Goal: Task Accomplishment & Management: Use online tool/utility

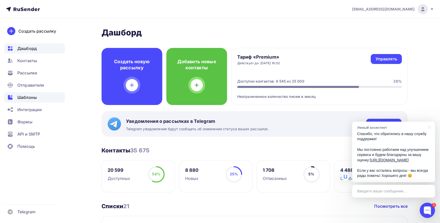
click at [29, 100] on span "Шаблоны" at bounding box center [26, 97] width 19 height 6
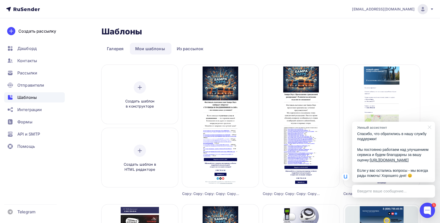
click at [431, 122] on div at bounding box center [428, 127] width 13 height 10
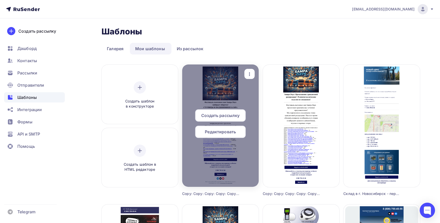
click at [251, 72] on icon "button" at bounding box center [249, 74] width 6 height 6
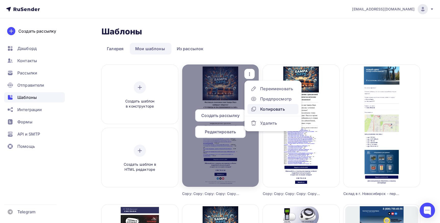
click at [263, 111] on div "Копировать" at bounding box center [272, 109] width 24 height 6
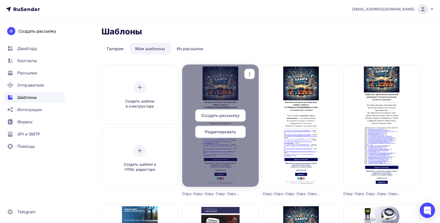
click at [221, 129] on span "Редактировать" at bounding box center [220, 132] width 31 height 6
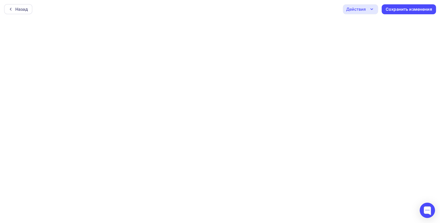
click at [167, 15] on div "Назад Действия Отправить тестовое письмо Предпросмотр Выйти без сохранения Сохр…" at bounding box center [220, 9] width 440 height 18
click at [194, 15] on div "Назад Действия Отправить тестовое письмо Предпросмотр Выйти без сохранения Сохр…" at bounding box center [220, 9] width 440 height 18
click at [21, 10] on div "Назад" at bounding box center [21, 9] width 12 height 6
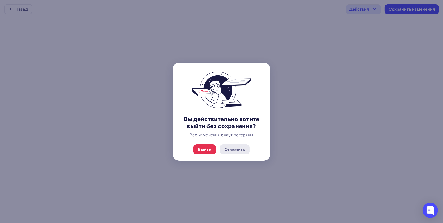
click at [234, 150] on div "Отменить" at bounding box center [235, 149] width 20 height 6
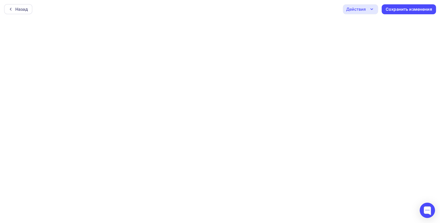
click at [166, 17] on div "Назад Действия Отправить тестовое письмо Предпросмотр Выйти без сохранения Сохр…" at bounding box center [220, 9] width 440 height 18
click at [356, 7] on div "Действия" at bounding box center [356, 9] width 20 height 6
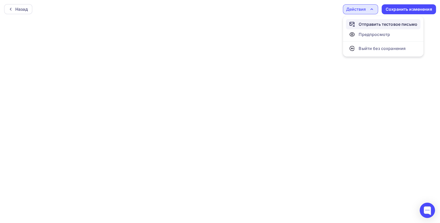
click at [368, 24] on div "Отправить тестовое письмо" at bounding box center [387, 24] width 59 height 6
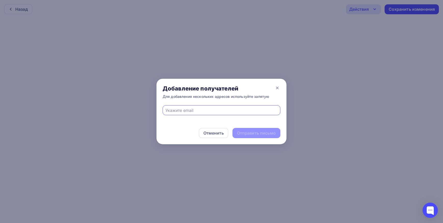
drag, startPoint x: 239, startPoint y: 110, endPoint x: 236, endPoint y: 111, distance: 3.4
click at [239, 110] on input "text" at bounding box center [222, 110] width 112 height 6
type input "[EMAIL_ADDRESS][DOMAIN_NAME]"
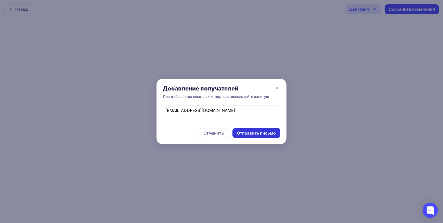
click at [244, 134] on div "Отправить письмо" at bounding box center [256, 133] width 39 height 6
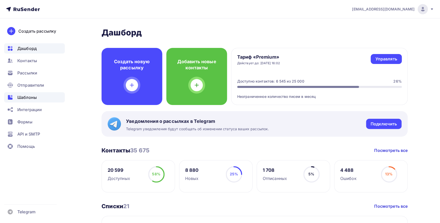
click at [34, 98] on span "Шаблоны" at bounding box center [26, 97] width 19 height 6
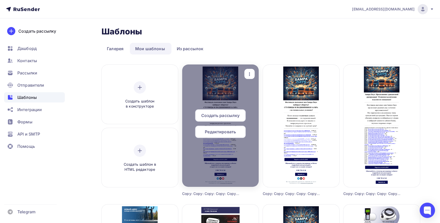
click at [252, 69] on div "button" at bounding box center [249, 74] width 10 height 10
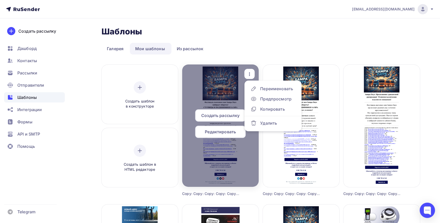
click at [230, 133] on span "Редактировать" at bounding box center [220, 132] width 31 height 6
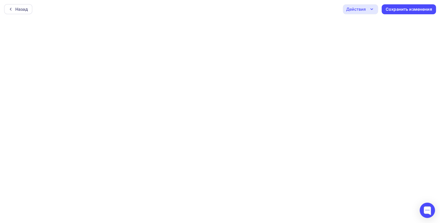
scroll to position [1, 0]
click at [407, 7] on div "Сохранить изменения" at bounding box center [408, 8] width 46 height 6
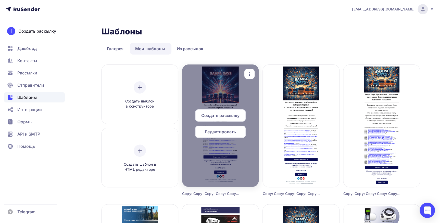
click at [249, 72] on icon "button" at bounding box center [249, 74] width 6 height 6
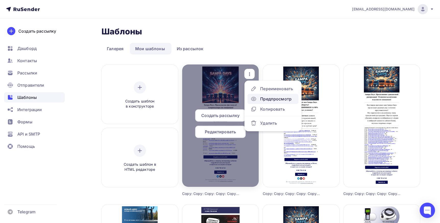
click at [261, 100] on div "Предпросмотр" at bounding box center [275, 99] width 31 height 6
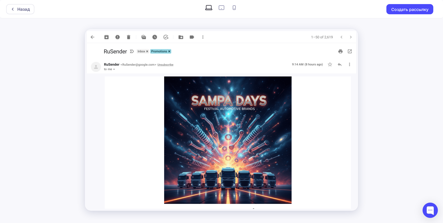
click at [267, 119] on img at bounding box center [227, 139] width 127 height 127
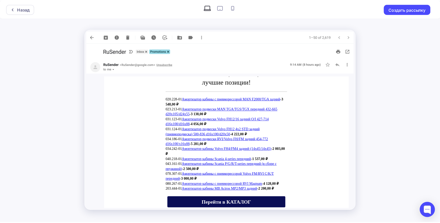
scroll to position [209, 0]
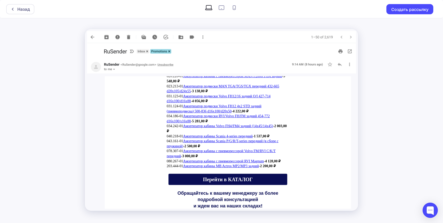
click at [211, 175] on span "Перейти в КАТАЛОГ" at bounding box center [227, 179] width 119 height 11
click at [23, 12] on div "Назад" at bounding box center [20, 9] width 28 height 10
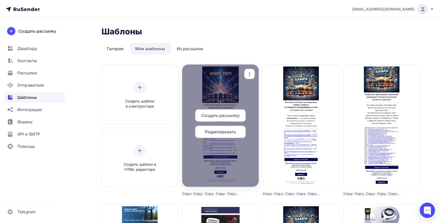
click at [224, 129] on span "Редактировать" at bounding box center [220, 132] width 31 height 6
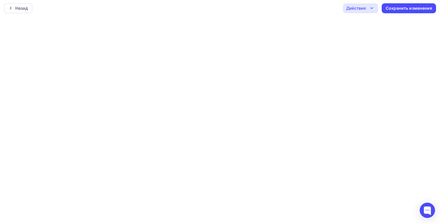
scroll to position [1, 0]
click at [389, 6] on div "Сохранить изменения" at bounding box center [408, 8] width 46 height 6
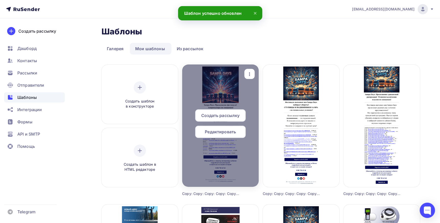
click at [250, 68] on div at bounding box center [220, 125] width 76 height 122
click at [249, 71] on div "button" at bounding box center [249, 74] width 10 height 10
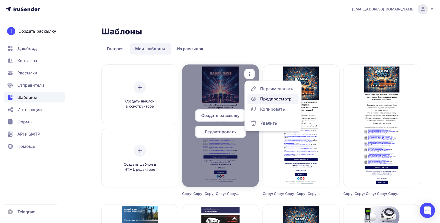
click at [266, 99] on div "Предпросмотр" at bounding box center [275, 99] width 31 height 6
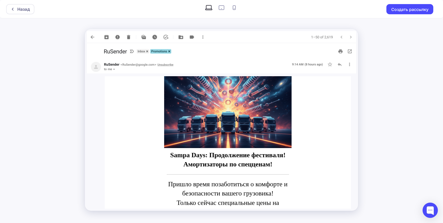
scroll to position [69, 0]
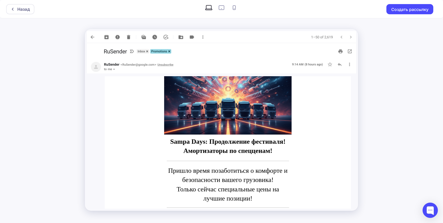
click at [264, 97] on img at bounding box center [227, 70] width 127 height 127
click at [16, 9] on div at bounding box center [14, 9] width 7 height 4
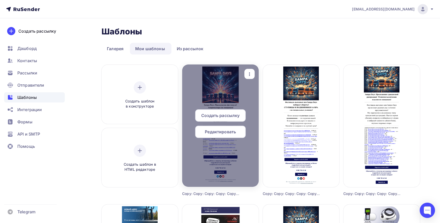
click at [209, 132] on span "Редактировать" at bounding box center [220, 132] width 31 height 6
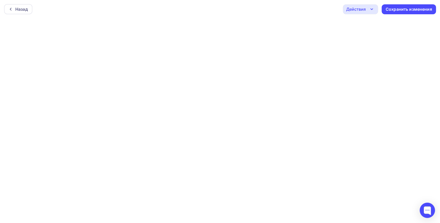
click at [347, 10] on div "Действия" at bounding box center [356, 9] width 20 height 6
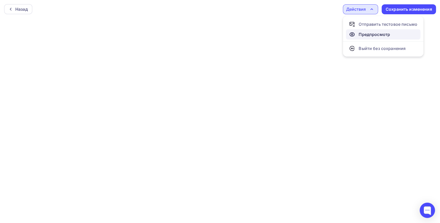
click at [358, 32] on div "Предпросмотр" at bounding box center [369, 34] width 41 height 6
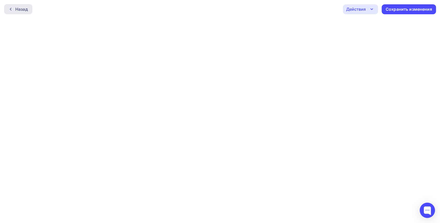
click at [28, 11] on div "Назад" at bounding box center [21, 9] width 12 height 6
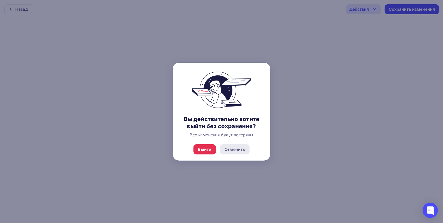
click at [229, 150] on div "Отменить" at bounding box center [235, 149] width 20 height 6
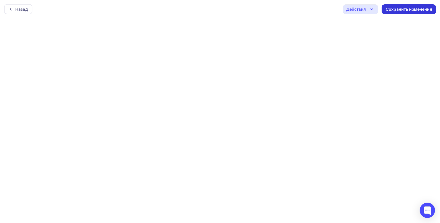
click at [408, 9] on div "Сохранить изменения" at bounding box center [408, 9] width 46 height 6
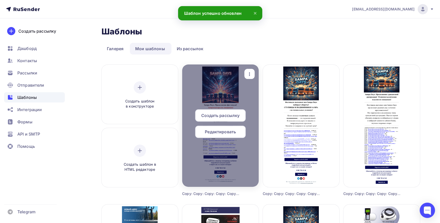
click at [230, 130] on span "Редактировать" at bounding box center [220, 132] width 31 height 6
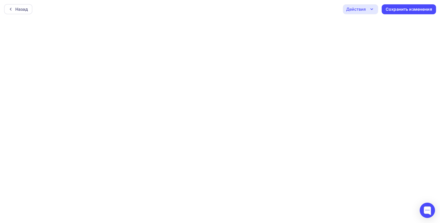
click at [368, 11] on div "Действия" at bounding box center [360, 9] width 35 height 10
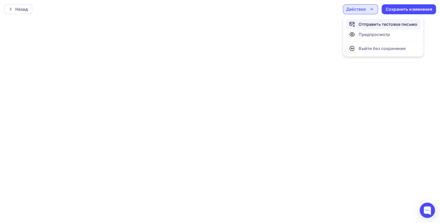
click at [370, 25] on div "Отправить тестовое письмо" at bounding box center [387, 24] width 59 height 6
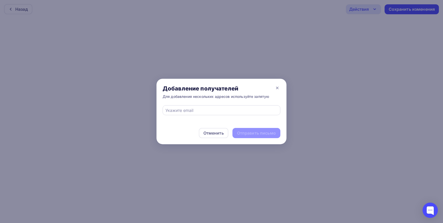
click at [213, 105] on div at bounding box center [222, 110] width 118 height 10
click at [209, 112] on input "text" at bounding box center [222, 110] width 112 height 6
type input "d.kolosov@tpas.ru"
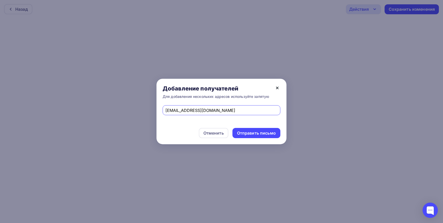
click at [278, 88] on icon at bounding box center [277, 88] width 6 height 6
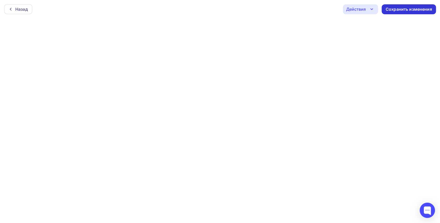
click at [384, 11] on div "Сохранить изменения" at bounding box center [408, 9] width 54 height 10
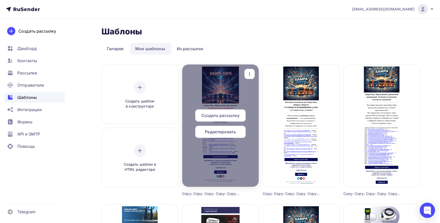
click at [245, 73] on div "button" at bounding box center [249, 74] width 10 height 10
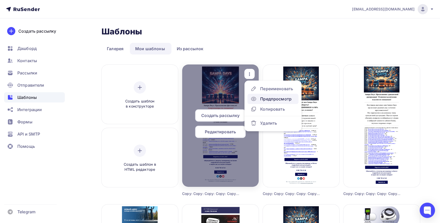
click at [264, 99] on div "Предпросмотр" at bounding box center [275, 99] width 31 height 6
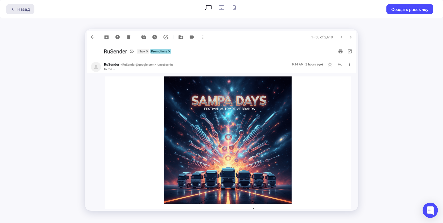
click at [25, 12] on div "Назад" at bounding box center [23, 9] width 12 height 6
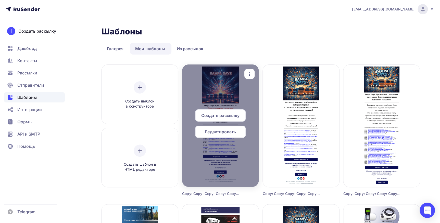
click at [249, 70] on div "button" at bounding box center [249, 74] width 10 height 10
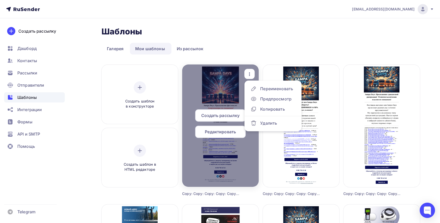
click at [227, 133] on span "Редактировать" at bounding box center [220, 132] width 31 height 6
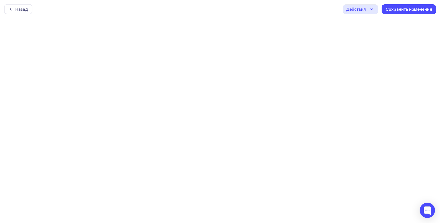
click at [356, 9] on div "Действия" at bounding box center [356, 9] width 20 height 6
click at [359, 18] on ul "Отправить тестовое письмо Предпросмотр Выйти без сохранения" at bounding box center [383, 36] width 81 height 41
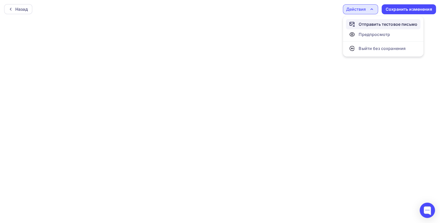
click at [359, 25] on div "Отправить тестовое письмо" at bounding box center [387, 24] width 59 height 6
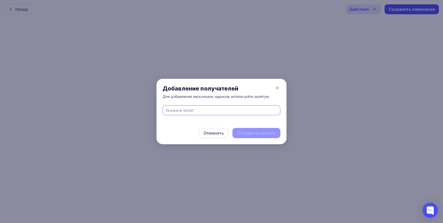
click at [203, 109] on input "text" at bounding box center [222, 110] width 112 height 6
type input "d.kolosov@tpas.ru"
click at [244, 134] on div "Отправить письмо" at bounding box center [256, 133] width 39 height 6
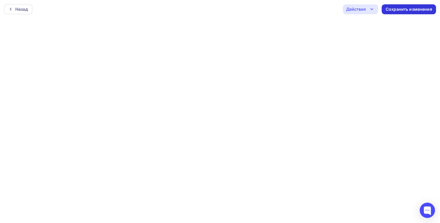
click at [393, 12] on div "Сохранить изменения" at bounding box center [408, 9] width 54 height 10
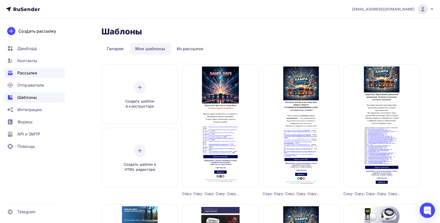
click at [31, 73] on span "Рассылки" at bounding box center [27, 73] width 20 height 6
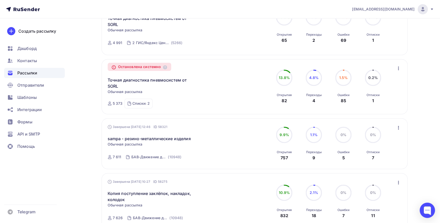
scroll to position [232, 0]
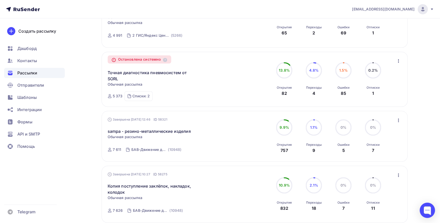
click at [396, 120] on icon "button" at bounding box center [398, 120] width 6 height 6
click at [380, 153] on div "Копировать в новую" at bounding box center [375, 154] width 52 height 6
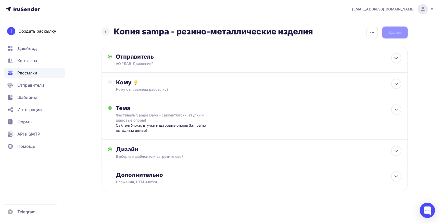
click at [181, 32] on h2 "Копия sampa - резино-металлические изделия" at bounding box center [213, 32] width 199 height 10
click at [372, 31] on icon "button" at bounding box center [372, 33] width 6 height 6
click at [359, 60] on div "Переименовать рассылку" at bounding box center [344, 59] width 63 height 6
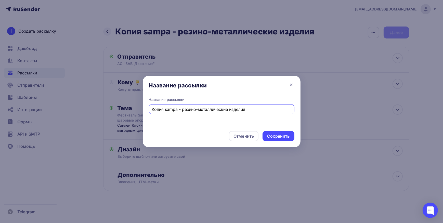
drag, startPoint x: 165, startPoint y: 108, endPoint x: 125, endPoint y: 108, distance: 39.5
click at [125, 108] on div "Название рассылки Название рассылки Копия sampa - резино-металлические изделия …" at bounding box center [221, 111] width 443 height 223
drag, startPoint x: 168, startPoint y: 108, endPoint x: 258, endPoint y: 108, distance: 89.7
click at [258, 108] on input "sampa - резино-металлические изделия" at bounding box center [222, 109] width 140 height 6
type input "sampa - амортизаторы"
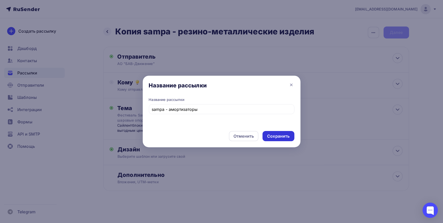
click at [271, 135] on div "Сохранить" at bounding box center [278, 136] width 22 height 6
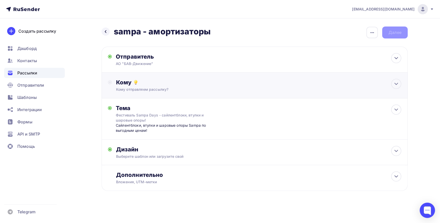
click at [129, 80] on div "Кому" at bounding box center [258, 82] width 285 height 7
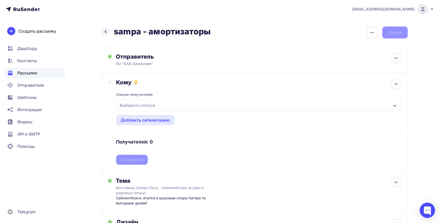
drag, startPoint x: 140, startPoint y: 120, endPoint x: 138, endPoint y: 106, distance: 14.2
click at [138, 106] on div "Списки получателей Выберите список Все списки id 2 ГИС/Яндекс Центральный регио…" at bounding box center [258, 125] width 285 height 79
click at [138, 106] on div "Выберите список" at bounding box center [138, 105] width 40 height 9
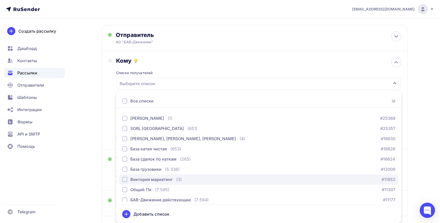
scroll to position [46, 0]
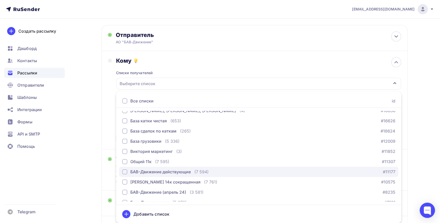
click at [163, 169] on div "БАВ-Движение действующие" at bounding box center [160, 172] width 60 height 6
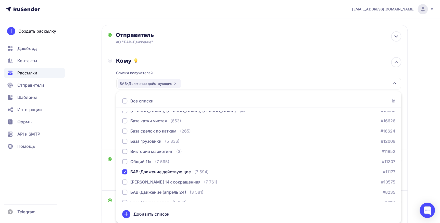
click at [109, 117] on div "Кому Списки получателей БАВ-Движение действующие Все списки id 2 ГИС/Яндекс Цен…" at bounding box center [254, 100] width 293 height 86
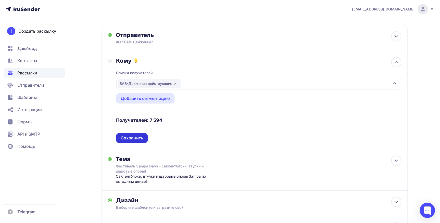
click at [132, 138] on div "Сохранить" at bounding box center [132, 138] width 22 height 6
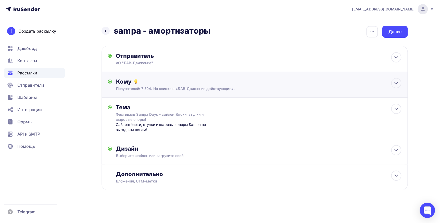
scroll to position [1, 0]
click at [134, 127] on div "Сайлентблоки, втулки и шаровые опоры Sampa по выгодным ценам!" at bounding box center [166, 127] width 101 height 10
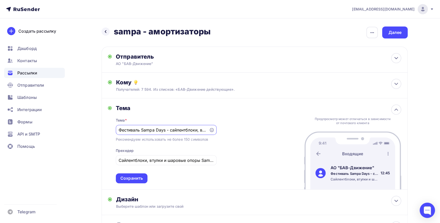
scroll to position [0, 45]
drag, startPoint x: 119, startPoint y: 129, endPoint x: 271, endPoint y: 128, distance: 152.7
click at [271, 128] on div "Тема Тема * Фестиваль Sampa Days - сайлентблоки, втулки и шаровые опоры! Рекоме…" at bounding box center [254, 143] width 306 height 91
paste input "Амортизаторы по спецценам"
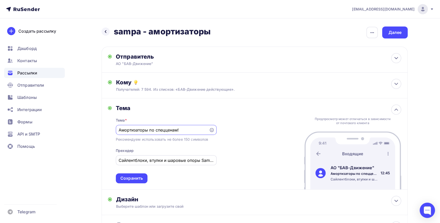
type input "Амортизаторы по спецценам!"
click at [172, 158] on input "Сайлентблоки, втулки и шаровые опоры Sampa по выгодным ценам!" at bounding box center [166, 160] width 95 height 6
drag, startPoint x: 118, startPoint y: 158, endPoint x: 257, endPoint y: 156, distance: 139.0
click at [257, 156] on div "Тема Тема * Амортизаторы по спецценам! Рекомендуем использовать не более 150 си…" at bounding box center [254, 143] width 306 height 91
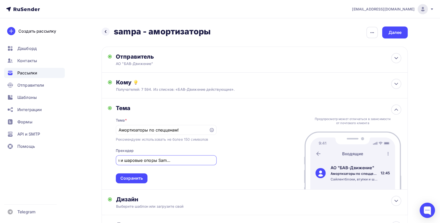
paste input "Sampa Days: Продолжение фестиваля"
drag, startPoint x: 200, startPoint y: 160, endPoint x: 37, endPoint y: 177, distance: 163.8
click at [39, 176] on div "casemarketing@tpas.ru Аккаунт Тарифы Выйти Создать рассылку Дашборд Контакты Ра…" at bounding box center [220, 137] width 440 height 274
paste input "фестиваль Sampa Days""
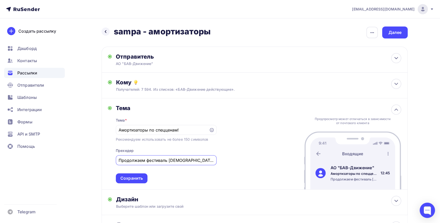
drag, startPoint x: 199, startPoint y: 159, endPoint x: 191, endPoint y: 159, distance: 8.2
click at [191, 159] on input "Продолжаем фестиваль Sampa Days"" at bounding box center [166, 160] width 95 height 6
click at [197, 160] on input "Продолжаем фестиваль Sampa Days"" at bounding box center [166, 160] width 95 height 6
click at [195, 160] on input "Продолжаем фестиваль Sampa Days"" at bounding box center [166, 160] width 95 height 6
paste input "Только сейчас специальные цены на лучшие позиции!"
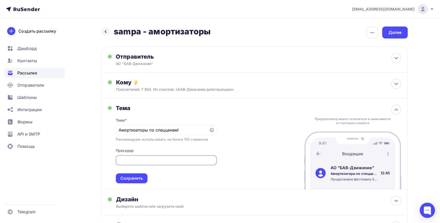
scroll to position [0, 137]
type input "Продолжаем фестиваль Sampa Days, Только сейчас специальные цены на лучшие позиц…"
click at [131, 176] on div "Сохранить" at bounding box center [131, 178] width 22 height 6
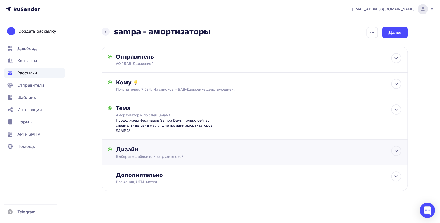
scroll to position [1, 0]
click at [170, 149] on div "Дизайн" at bounding box center [258, 148] width 285 height 7
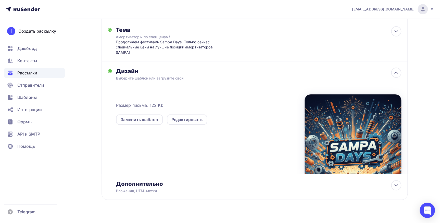
scroll to position [88, 0]
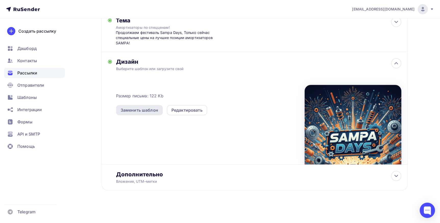
click at [137, 111] on div "Заменить шаблон" at bounding box center [139, 110] width 37 height 6
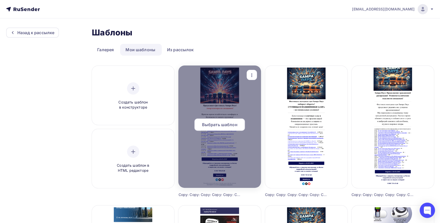
click at [232, 128] on div "Выбрать шаблон" at bounding box center [219, 125] width 50 height 12
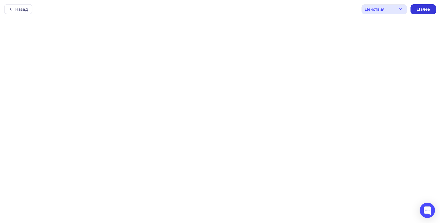
click at [423, 8] on div "Далее" at bounding box center [422, 9] width 13 height 6
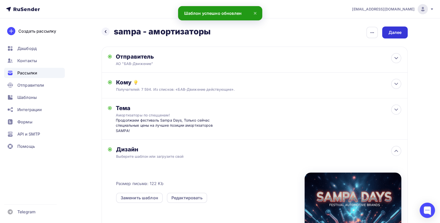
click at [399, 30] on div "Далее" at bounding box center [394, 33] width 13 height 6
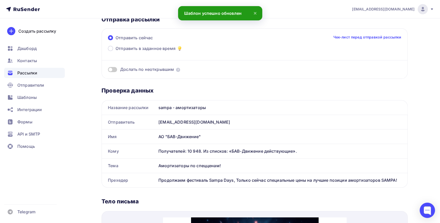
scroll to position [69, 0]
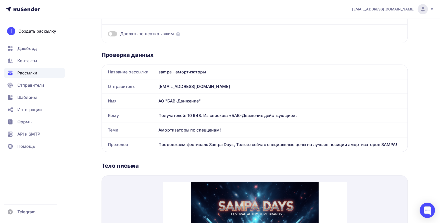
click at [189, 130] on div "Амортизаторы по спецценам!" at bounding box center [281, 130] width 251 height 14
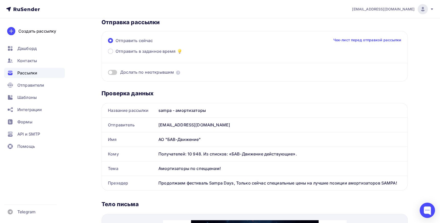
scroll to position [0, 0]
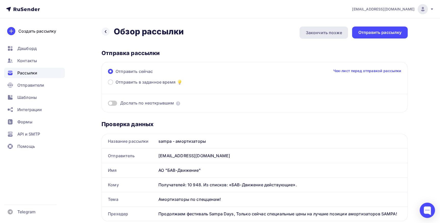
click at [330, 38] on div "Закончить позже" at bounding box center [323, 33] width 48 height 12
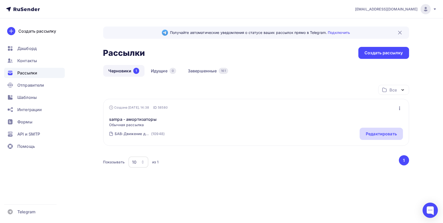
click at [397, 135] on div "Редактировать" at bounding box center [381, 134] width 31 height 6
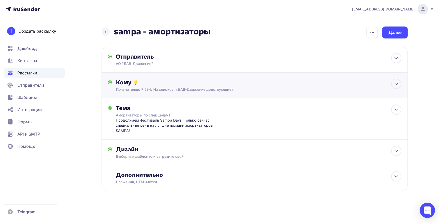
click at [181, 81] on div "Кому" at bounding box center [258, 82] width 285 height 7
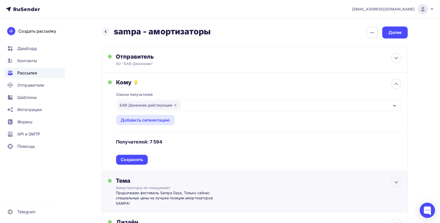
click at [164, 177] on div "Тема" at bounding box center [166, 180] width 101 height 7
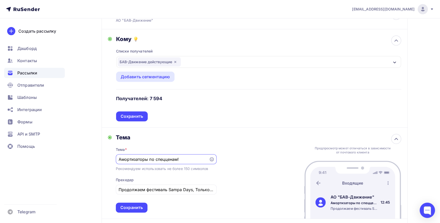
scroll to position [46, 0]
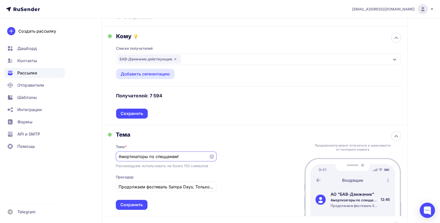
click at [150, 156] on input "Амортизаторы по спецценам!" at bounding box center [162, 156] width 87 height 6
type input "Амортизаторы SAMPA по спецценам!"
click at [136, 207] on div "Сохранить" at bounding box center [132, 205] width 32 height 10
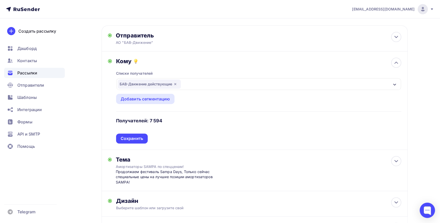
scroll to position [0, 0]
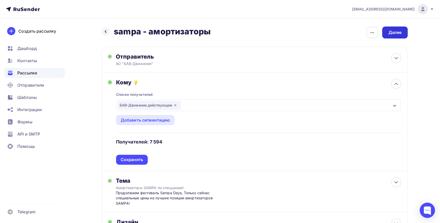
click at [395, 33] on div "Далее" at bounding box center [394, 33] width 13 height 6
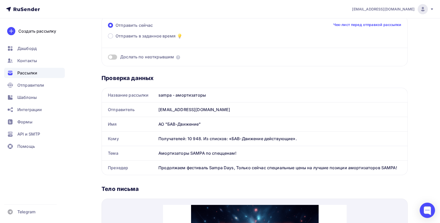
scroll to position [185, 0]
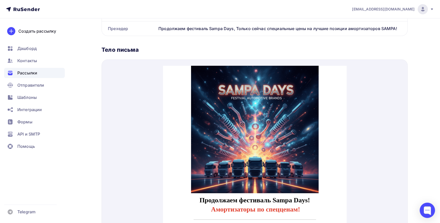
click at [244, 155] on img at bounding box center [254, 123] width 127 height 127
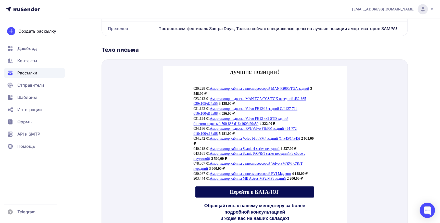
click at [222, 171] on link "Амортизатор кабины MB Actros MP2/MP3 задний" at bounding box center [248, 173] width 76 height 4
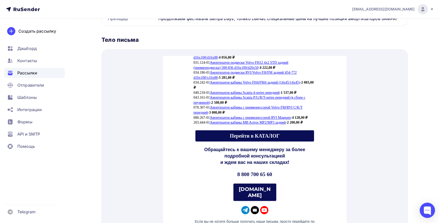
scroll to position [235, 0]
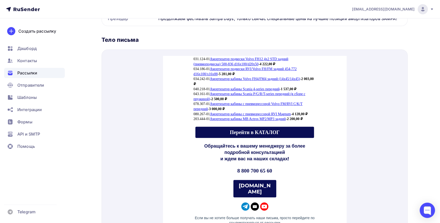
click at [213, 124] on span "Перейти в КАТАЛОГ" at bounding box center [254, 126] width 119 height 11
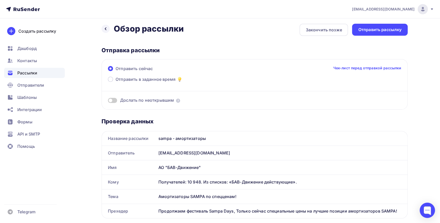
scroll to position [0, 0]
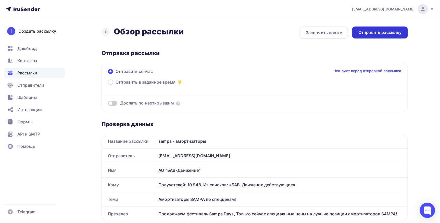
click at [393, 31] on div "Отправить рассылку" at bounding box center [379, 33] width 43 height 6
